Goal: Communication & Community: Answer question/provide support

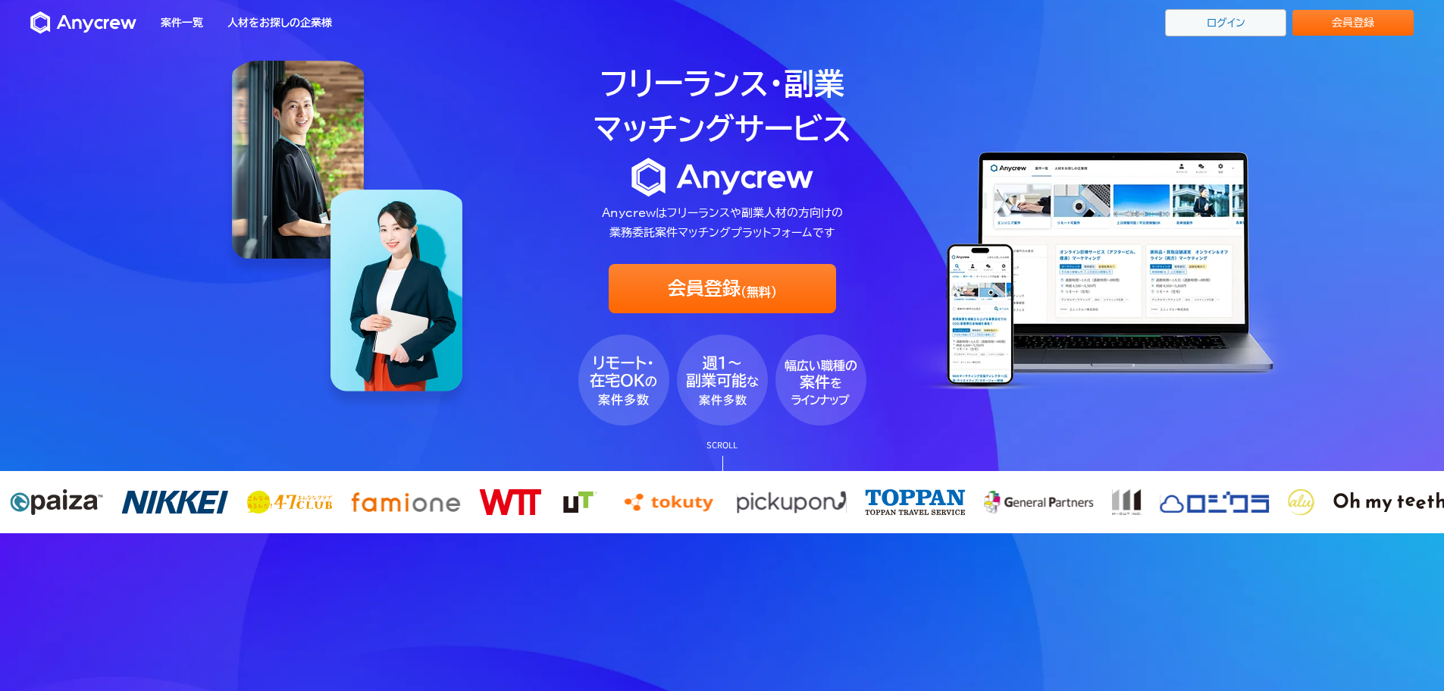
click at [1205, 23] on link "ログイン" at bounding box center [1225, 22] width 121 height 27
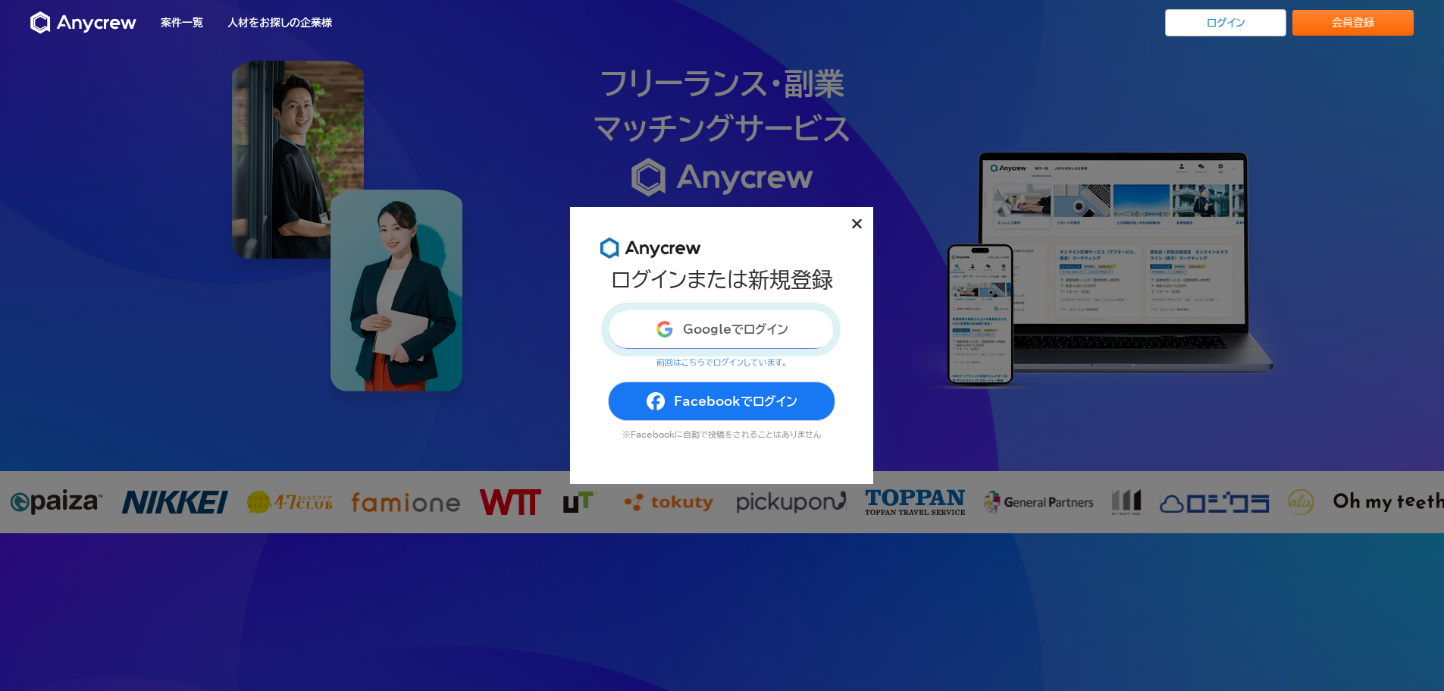
click at [753, 324] on button "Googleでログイン" at bounding box center [721, 328] width 227 height 39
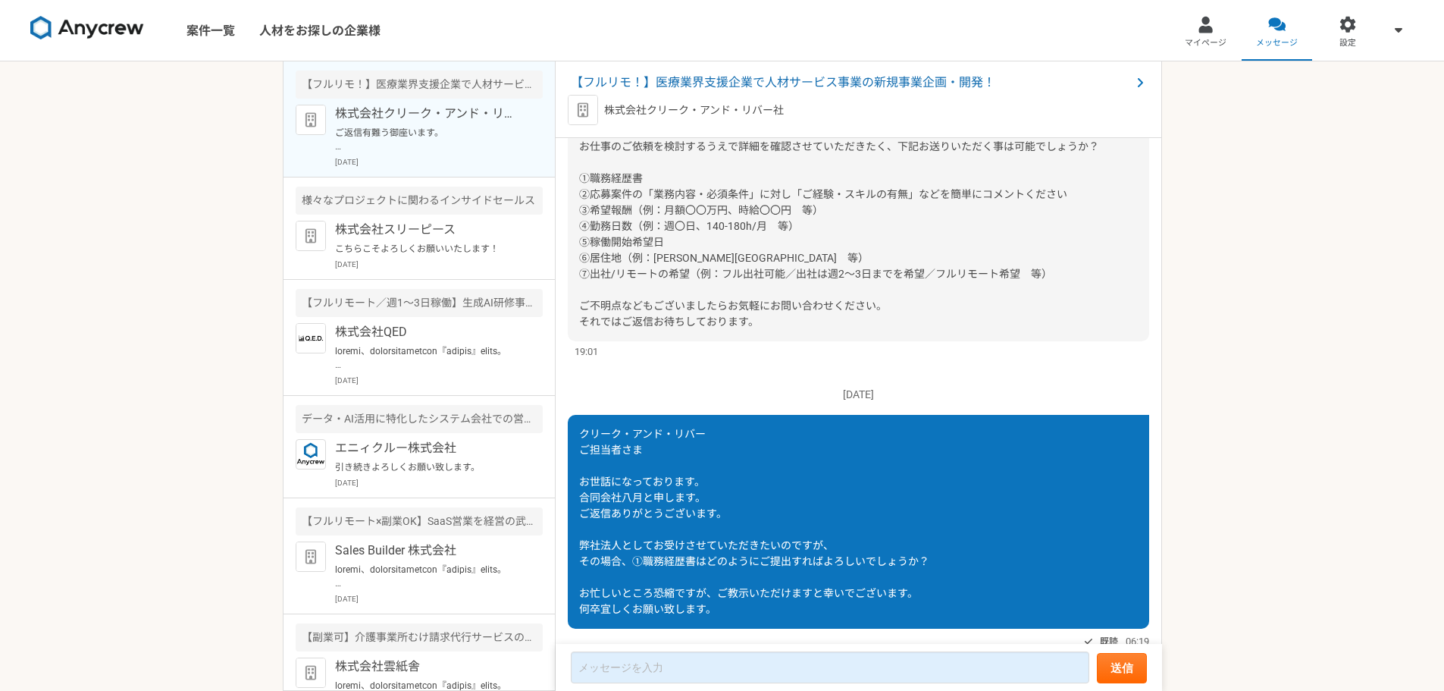
scroll to position [1044, 0]
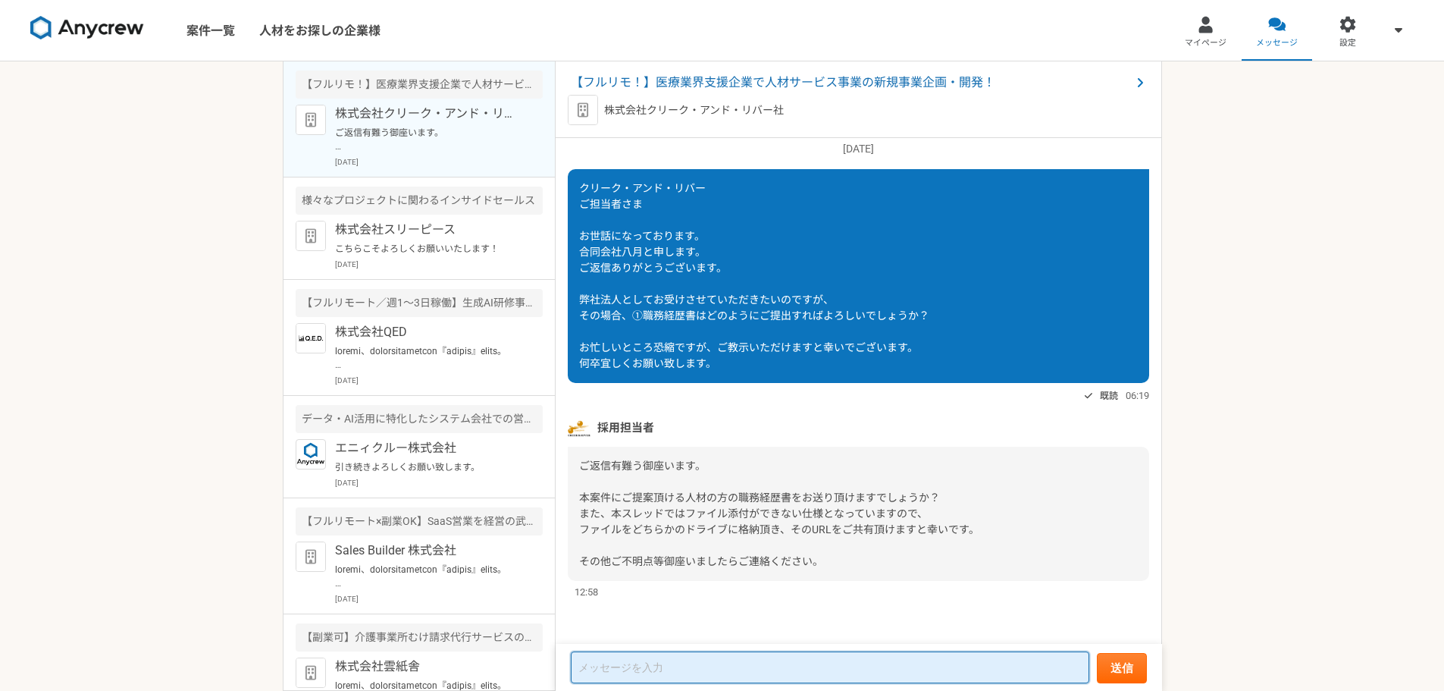
click at [733, 666] on textarea at bounding box center [830, 667] width 519 height 32
type textarea "か"
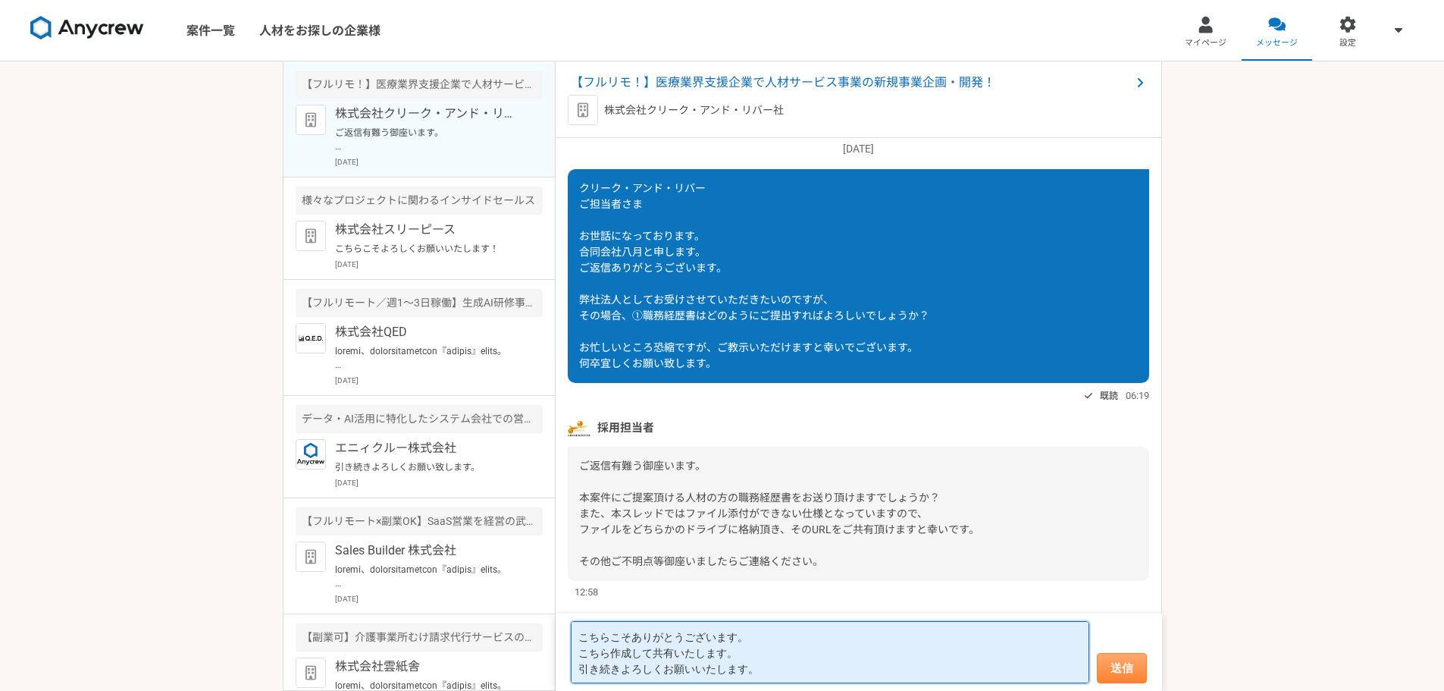
type textarea "こちらこそありがとうございます。 こちら作成して共有いたします。 引き続きよろしくお願いいたします。"
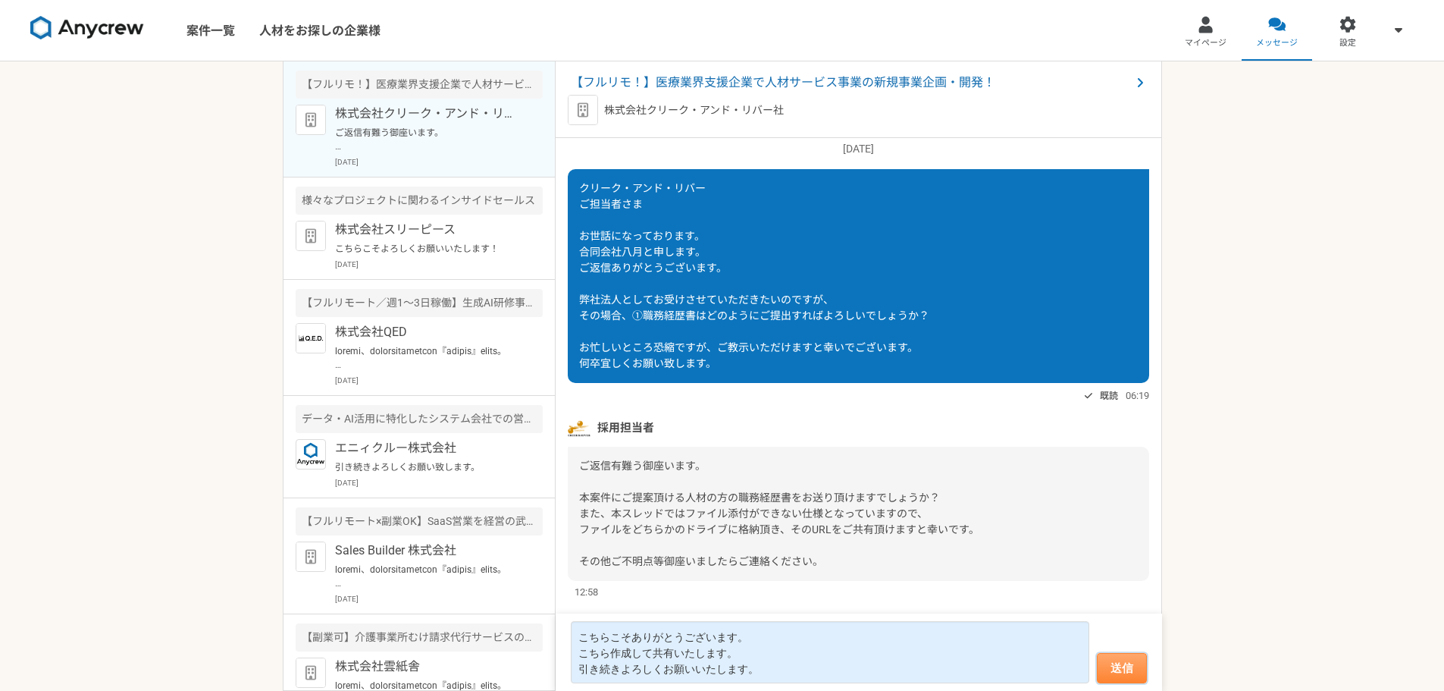
click at [1128, 657] on button "送信" at bounding box center [1122, 668] width 50 height 30
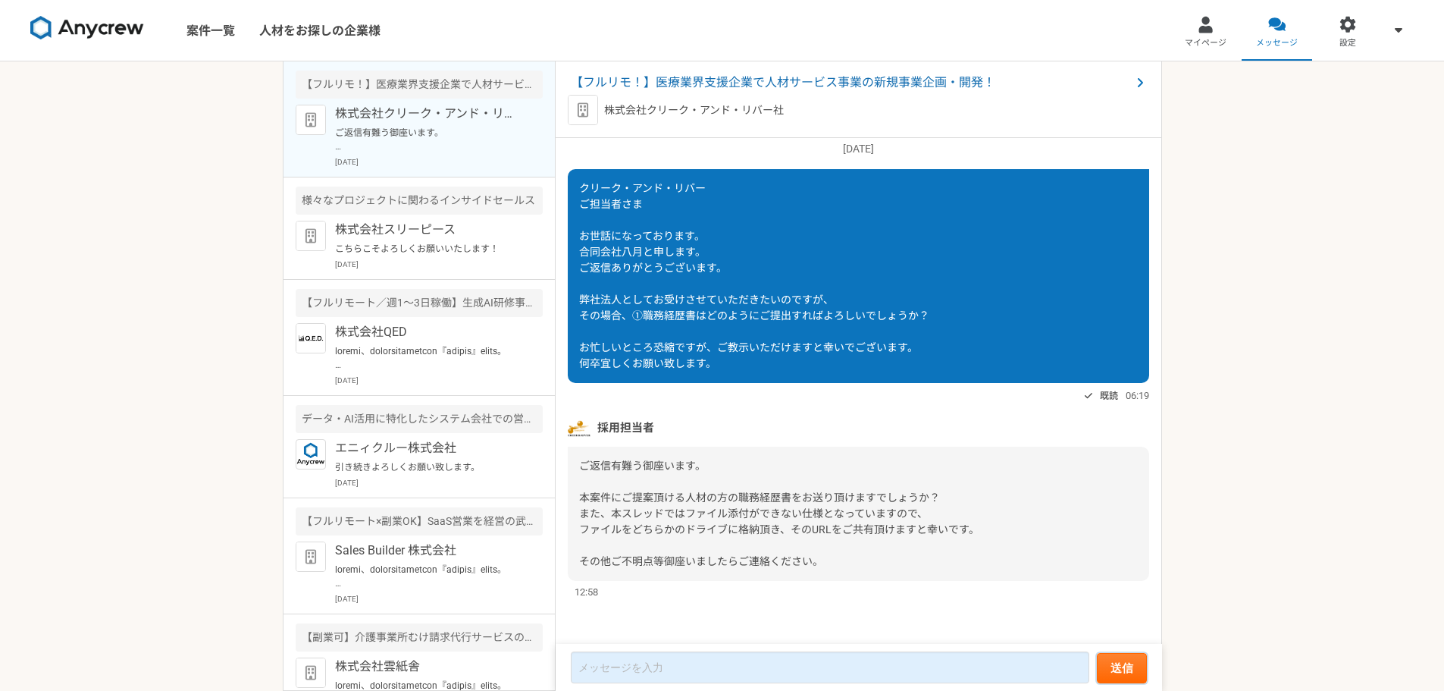
scroll to position [1145, 0]
